Goal: Task Accomplishment & Management: Complete application form

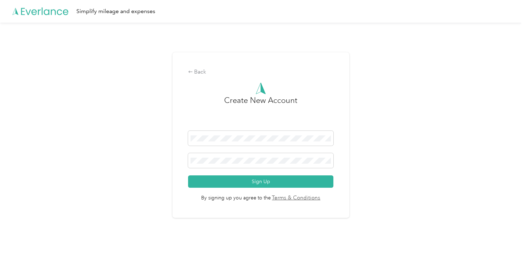
click at [113, 77] on div "Back Create New Account Sign Up By signing up you agree to the Terms & Conditio…" at bounding box center [260, 138] width 521 height 230
